Goal: Register for event/course

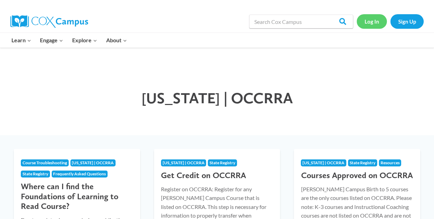
click at [371, 23] on link "Log In" at bounding box center [372, 21] width 30 height 14
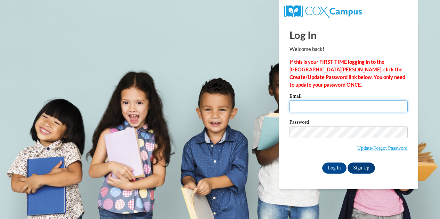
click at [292, 104] on input "Email" at bounding box center [348, 107] width 118 height 12
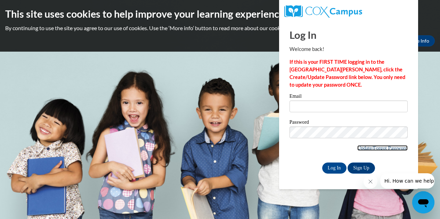
click at [361, 148] on link "Update/Forgot Password" at bounding box center [382, 149] width 50 height 6
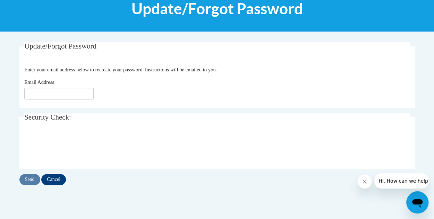
scroll to position [98, 0]
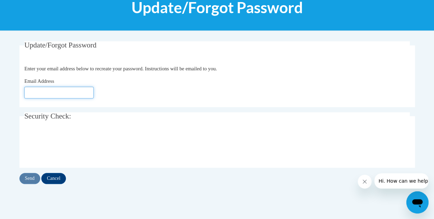
click at [26, 93] on input "Email Address" at bounding box center [58, 93] width 69 height 12
type input "[EMAIL_ADDRESS][DOMAIN_NAME]"
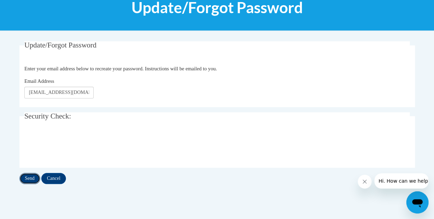
click at [31, 179] on input "Send" at bounding box center [29, 178] width 21 height 11
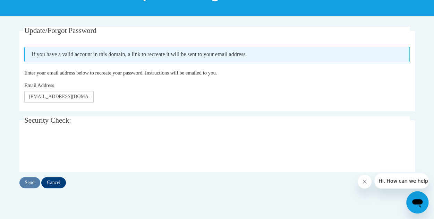
scroll to position [124, 0]
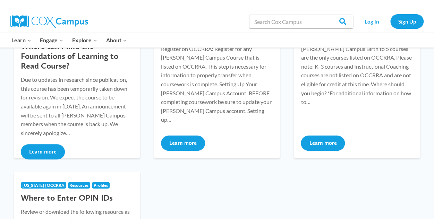
scroll to position [140, 0]
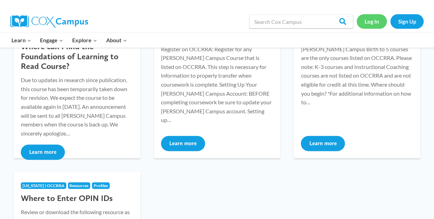
click at [372, 25] on link "Log In" at bounding box center [372, 21] width 30 height 14
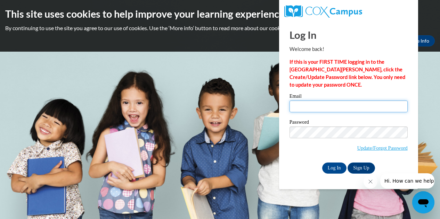
click at [293, 105] on input "Email" at bounding box center [348, 107] width 118 height 12
type input "[EMAIL_ADDRESS][DOMAIN_NAME]"
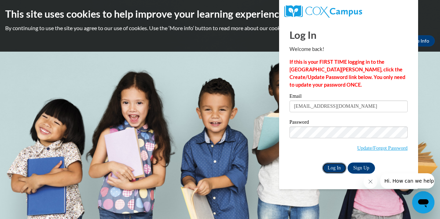
click at [334, 168] on input "Log In" at bounding box center [334, 168] width 24 height 11
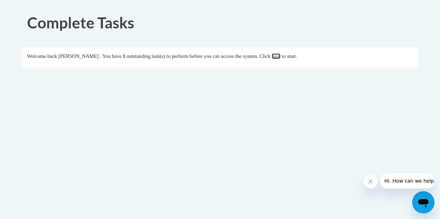
click at [280, 57] on link "here" at bounding box center [276, 56] width 9 height 6
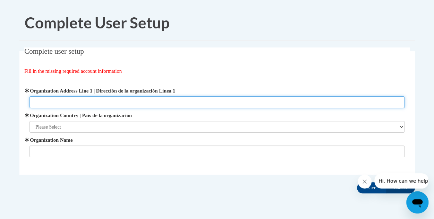
click at [36, 105] on input "Organization Address Line 1 | Dirección de la organización Línea 1" at bounding box center [217, 103] width 375 height 12
type input "[STREET_ADDRESS]"
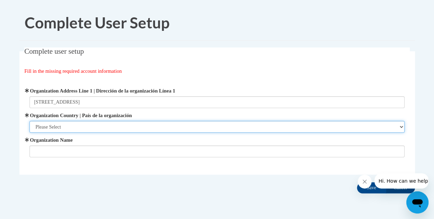
click at [39, 128] on select "Please Select [GEOGRAPHIC_DATA] | [GEOGRAPHIC_DATA] Outside of [GEOGRAPHIC_DATA…" at bounding box center [217, 127] width 375 height 12
select select "ad49bcad-a171-4b2e-b99c-48b446064914"
click at [30, 121] on select "Please Select [GEOGRAPHIC_DATA] | [GEOGRAPHIC_DATA] Outside of [GEOGRAPHIC_DATA…" at bounding box center [217, 127] width 375 height 12
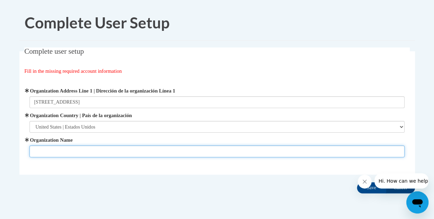
click at [35, 152] on input "Organization Name" at bounding box center [217, 152] width 375 height 12
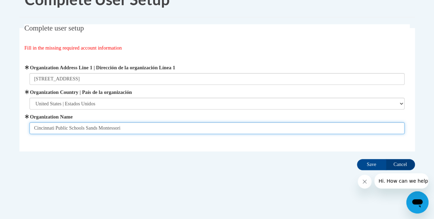
scroll to position [23, 0]
type input "Cincinnati Public Schools Sands Montessori"
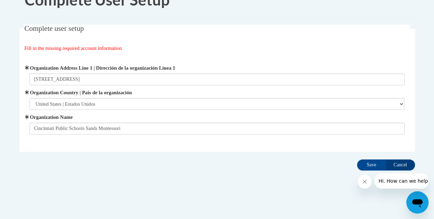
click at [364, 182] on icon "Close message from company" at bounding box center [365, 182] width 6 height 6
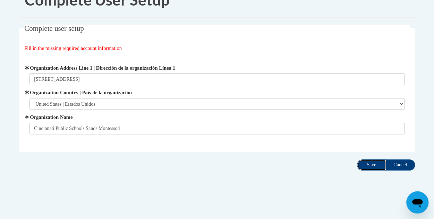
click at [370, 167] on input "Save" at bounding box center [371, 165] width 29 height 11
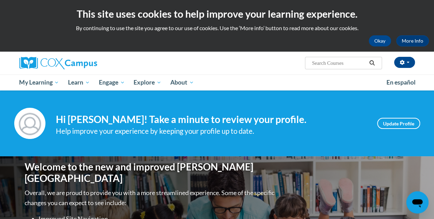
click at [312, 63] on input "Search..." at bounding box center [340, 63] width 56 height 8
click at [343, 61] on input "Managing childrens progress" at bounding box center [340, 63] width 56 height 8
type input "Managing children's progress"
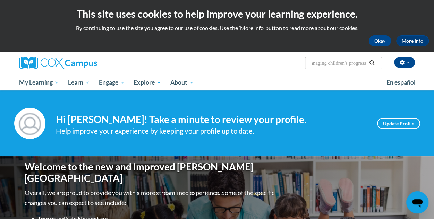
click at [374, 61] on icon "Search" at bounding box center [372, 62] width 6 height 5
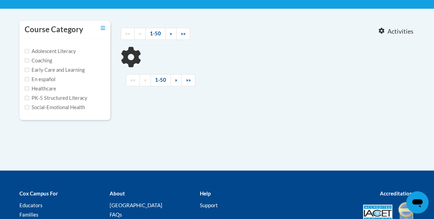
scroll to position [135, 0]
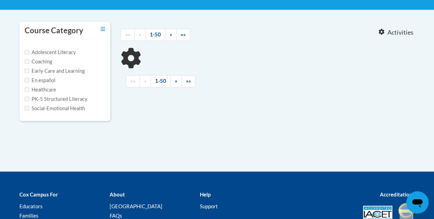
type input "Managing children's progress"
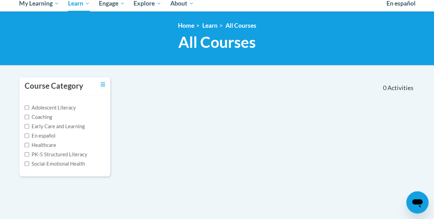
scroll to position [78, 0]
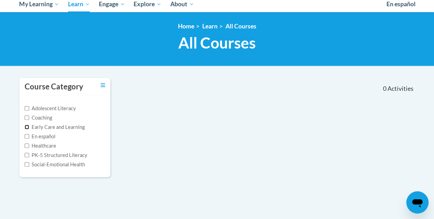
click at [26, 126] on input "Early Care and Learning" at bounding box center [27, 127] width 5 height 5
checkbox input "true"
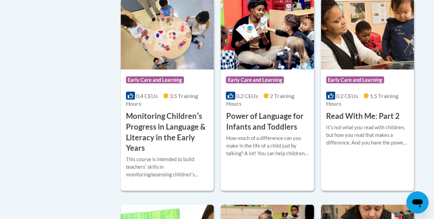
scroll to position [603, 0]
click at [150, 130] on h3 "Monitoring Childrenʹs Progress in Language & Literacy in the Early Years" at bounding box center [167, 132] width 83 height 43
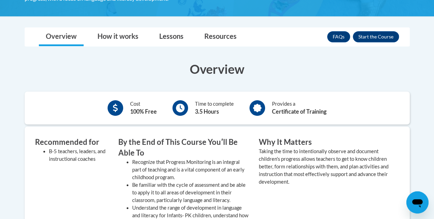
scroll to position [193, 0]
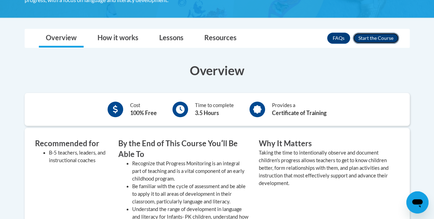
click at [378, 37] on button "Enroll" at bounding box center [376, 38] width 46 height 11
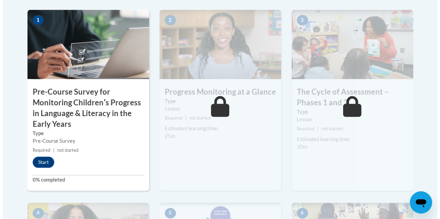
scroll to position [239, 0]
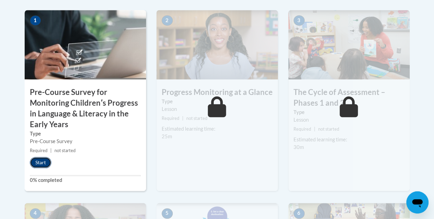
click at [45, 161] on button "Start" at bounding box center [41, 162] width 22 height 11
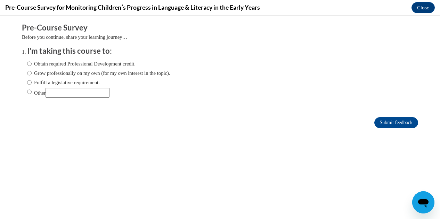
scroll to position [0, 0]
click at [0, 112] on body "Comments Pre-Course Survey Before you continue, share your learning journey… I'…" at bounding box center [220, 118] width 440 height 204
click at [27, 64] on input "Obtain required Professional Development credit." at bounding box center [29, 64] width 5 height 8
radio input "true"
click at [393, 123] on input "Submit feedback" at bounding box center [396, 122] width 44 height 11
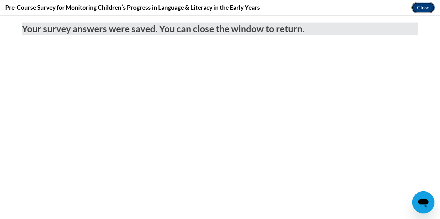
click at [417, 8] on button "Close" at bounding box center [422, 7] width 23 height 11
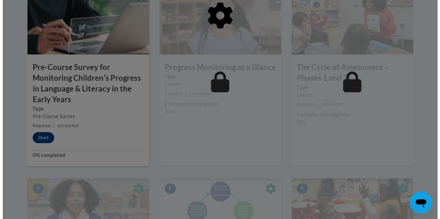
scroll to position [266, 0]
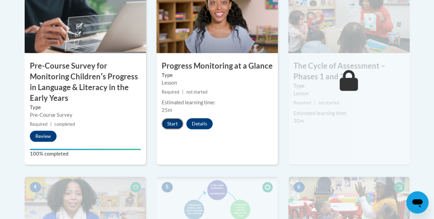
click at [170, 122] on button "Start" at bounding box center [173, 123] width 22 height 11
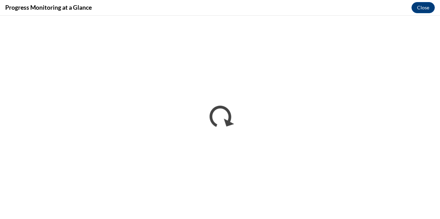
scroll to position [0, 0]
